Goal: Task Accomplishment & Management: Manage account settings

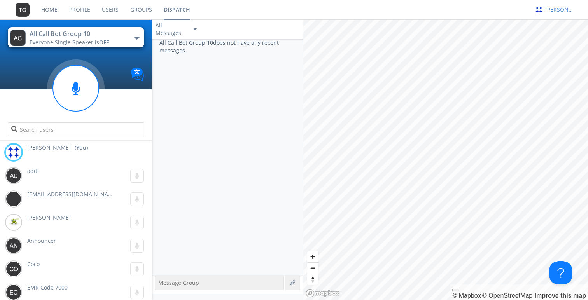
click at [555, 10] on div "[PERSON_NAME]" at bounding box center [559, 10] width 29 height 8
click at [553, 35] on div "Log Out" at bounding box center [564, 41] width 40 height 14
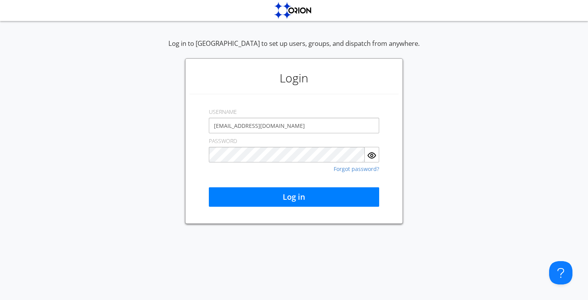
type input "[EMAIL_ADDRESS][DOMAIN_NAME]"
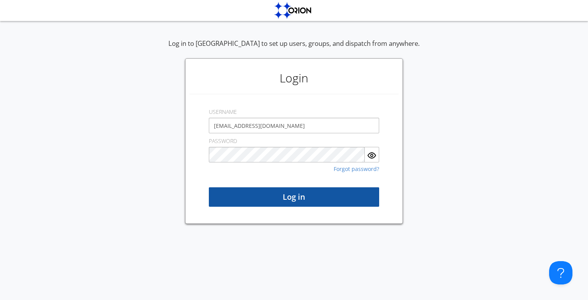
click at [285, 193] on button "Log in" at bounding box center [294, 196] width 170 height 19
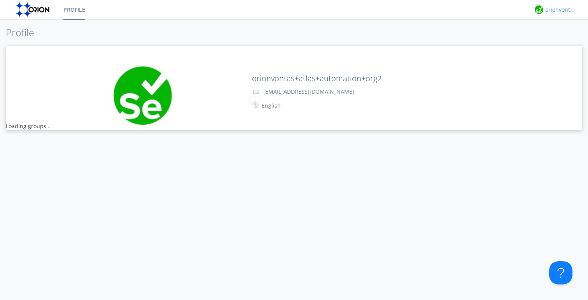
click at [560, 10] on div "orionvontas+atlas+automation+org2" at bounding box center [559, 10] width 29 height 8
click at [556, 40] on div "Log Out" at bounding box center [564, 41] width 40 height 14
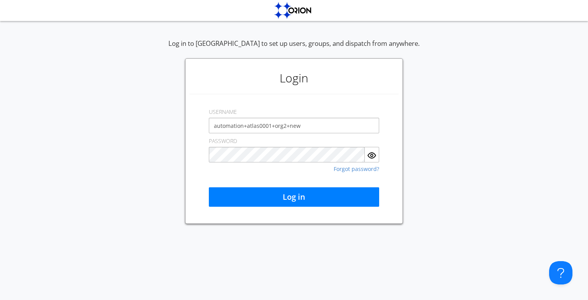
type input "automation+atlas0001+org2+new"
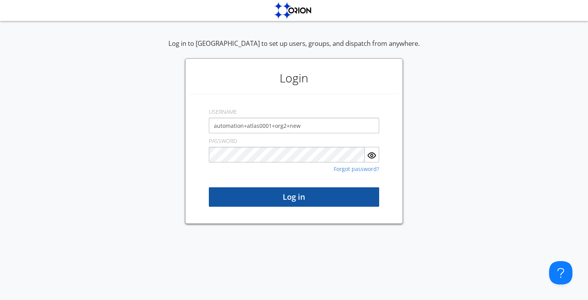
click at [267, 194] on button "Log in" at bounding box center [294, 196] width 170 height 19
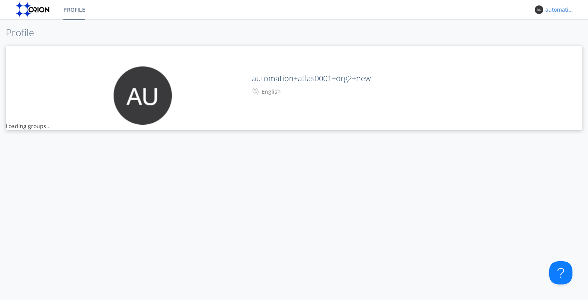
click at [551, 8] on div "automation+atlas0001+org2+new" at bounding box center [559, 10] width 29 height 8
click at [546, 39] on div "Log Out" at bounding box center [564, 41] width 40 height 14
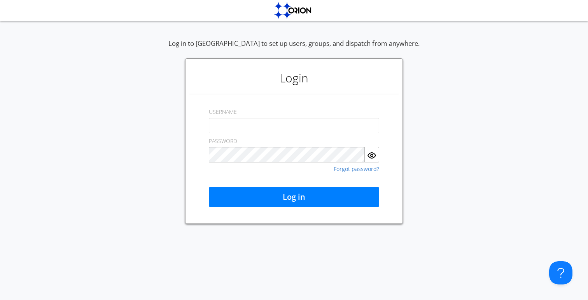
click at [264, 125] on input "text" at bounding box center [294, 126] width 170 height 16
click at [0, 300] on com-1password-button at bounding box center [0, 300] width 0 height 0
click at [298, 127] on input "text" at bounding box center [294, 126] width 170 height 16
type input "a"
click at [0, 300] on com-1password-button at bounding box center [0, 300] width 0 height 0
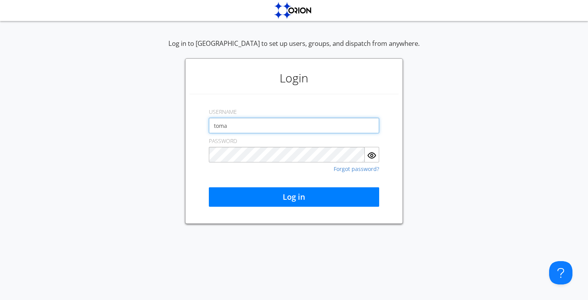
type input "[EMAIL_ADDRESS][DOMAIN_NAME]"
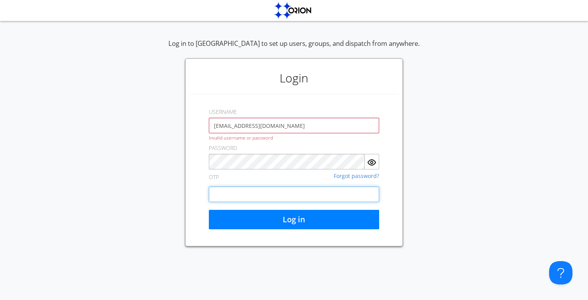
click at [219, 198] on input "number" at bounding box center [294, 195] width 170 height 16
paste input "317173"
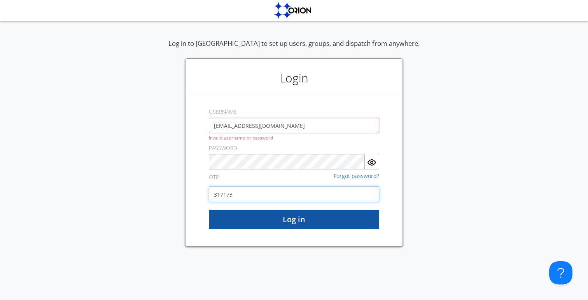
type input "317173"
click at [336, 222] on button "Log in" at bounding box center [294, 219] width 170 height 19
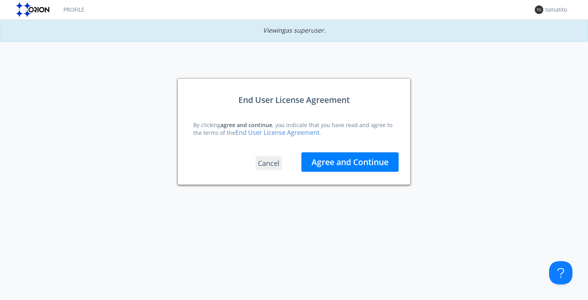
click at [339, 164] on button "Agree and Continue" at bounding box center [349, 161] width 97 height 19
